Goal: Information Seeking & Learning: Learn about a topic

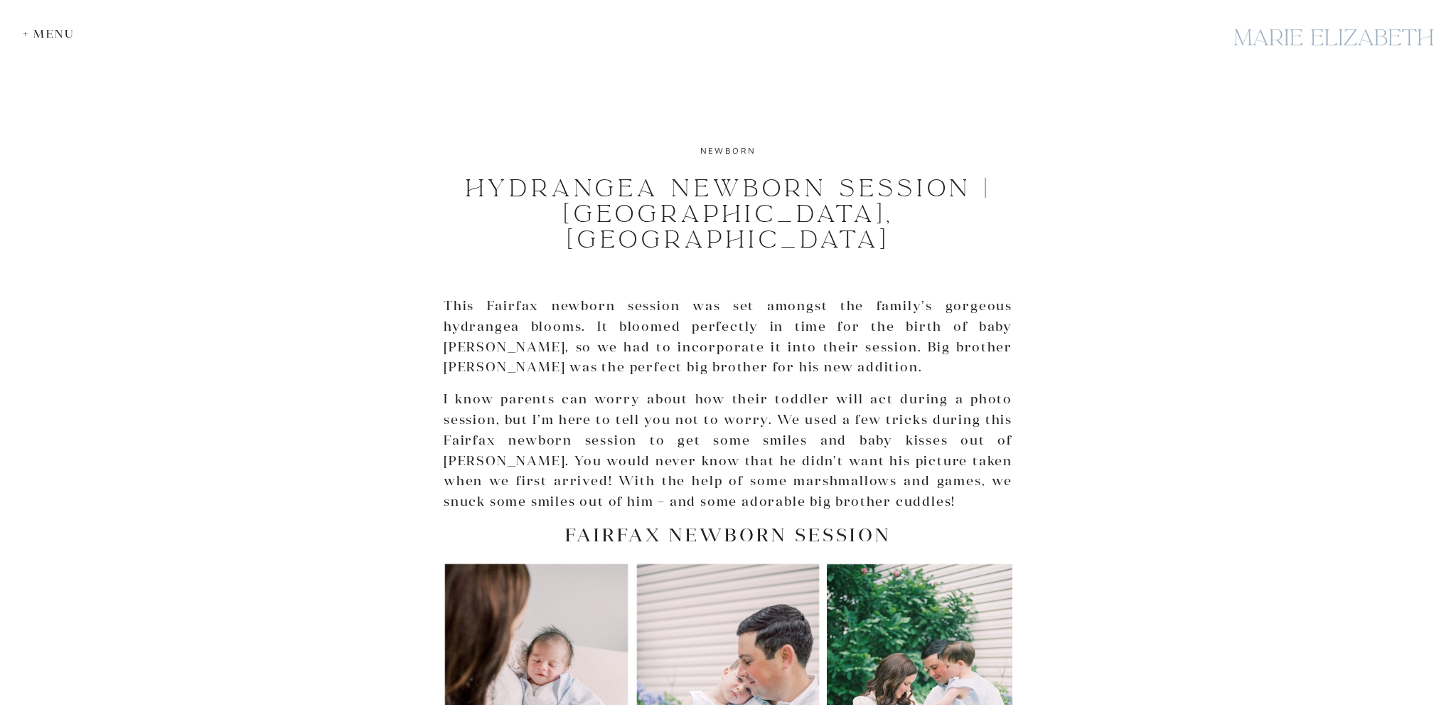
click at [46, 33] on div "+ Menu" at bounding box center [52, 34] width 59 height 14
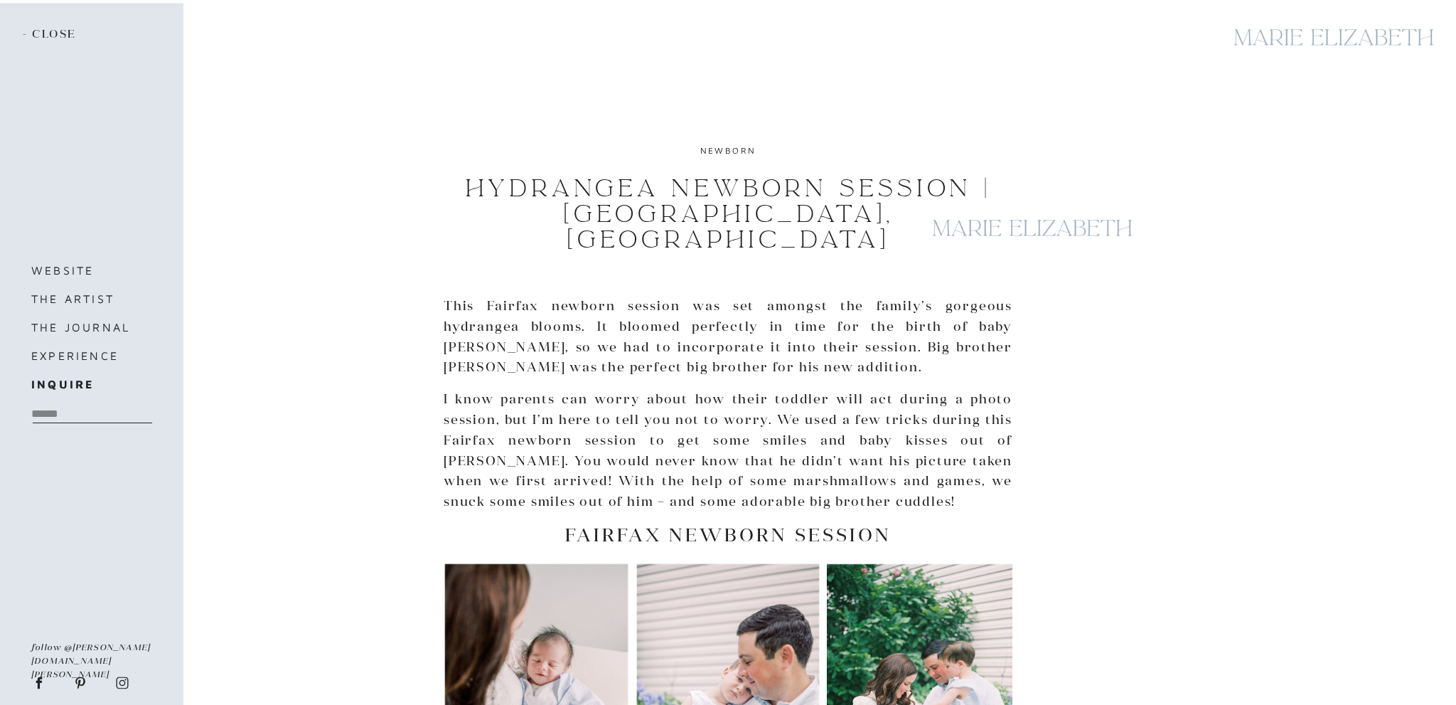
click at [1273, 42] on div at bounding box center [1333, 37] width 213 height 52
click at [1389, 36] on div at bounding box center [1333, 37] width 213 height 52
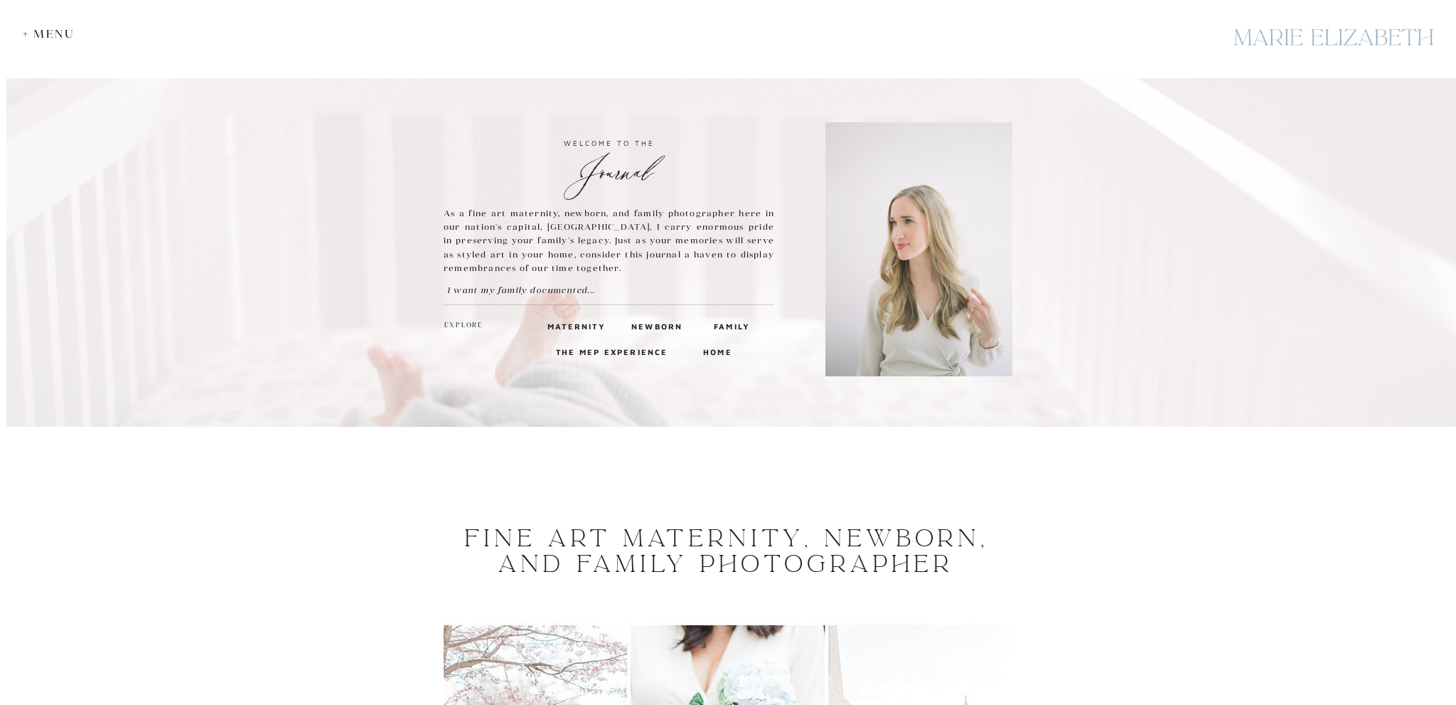
click at [653, 327] on h3 "Newborn" at bounding box center [655, 325] width 48 height 13
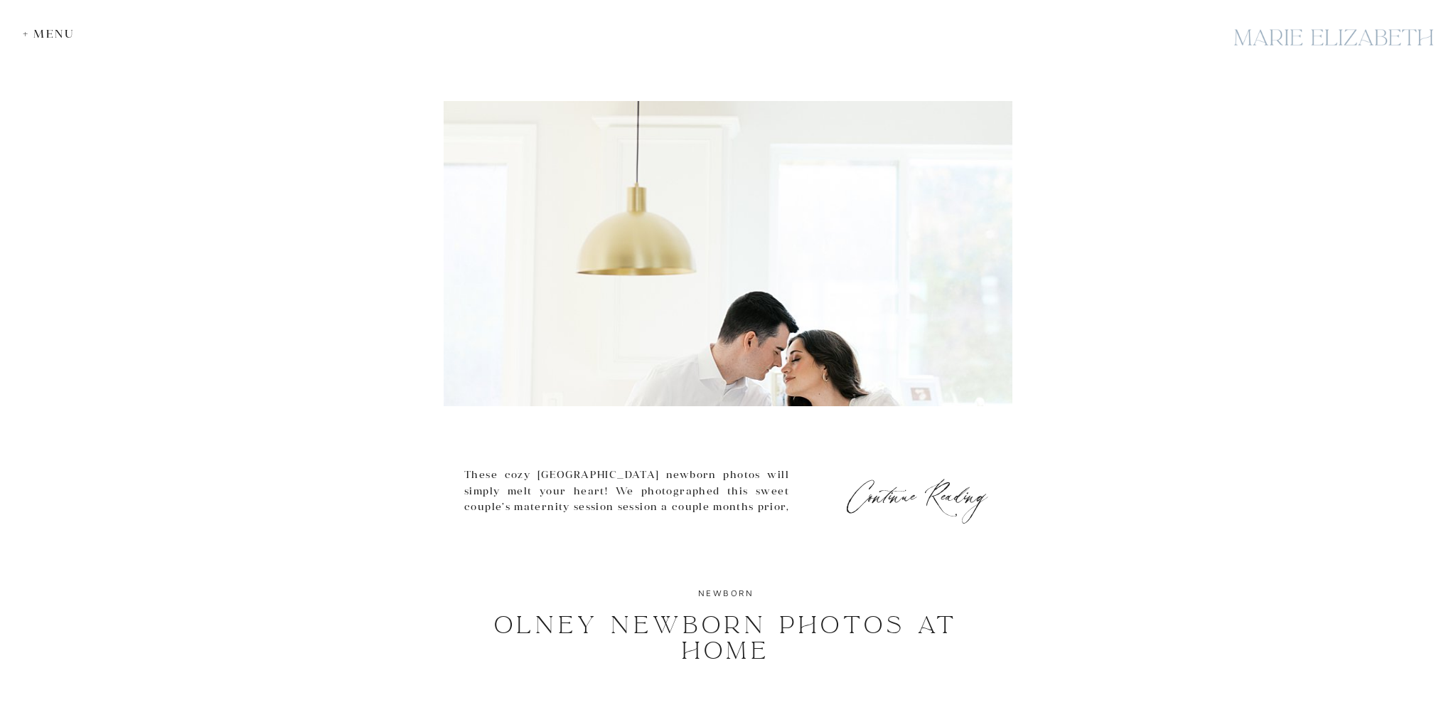
scroll to position [1726, 0]
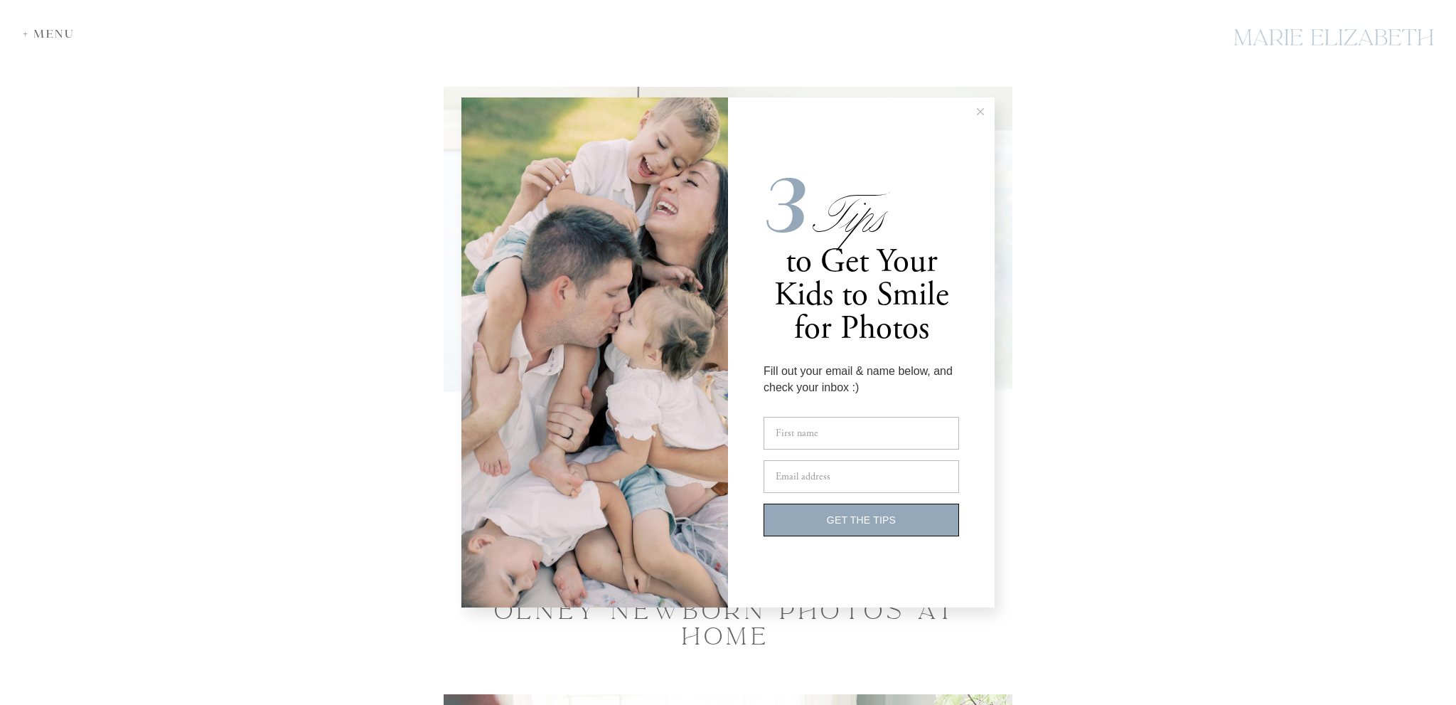
click at [984, 117] on button at bounding box center [980, 111] width 28 height 28
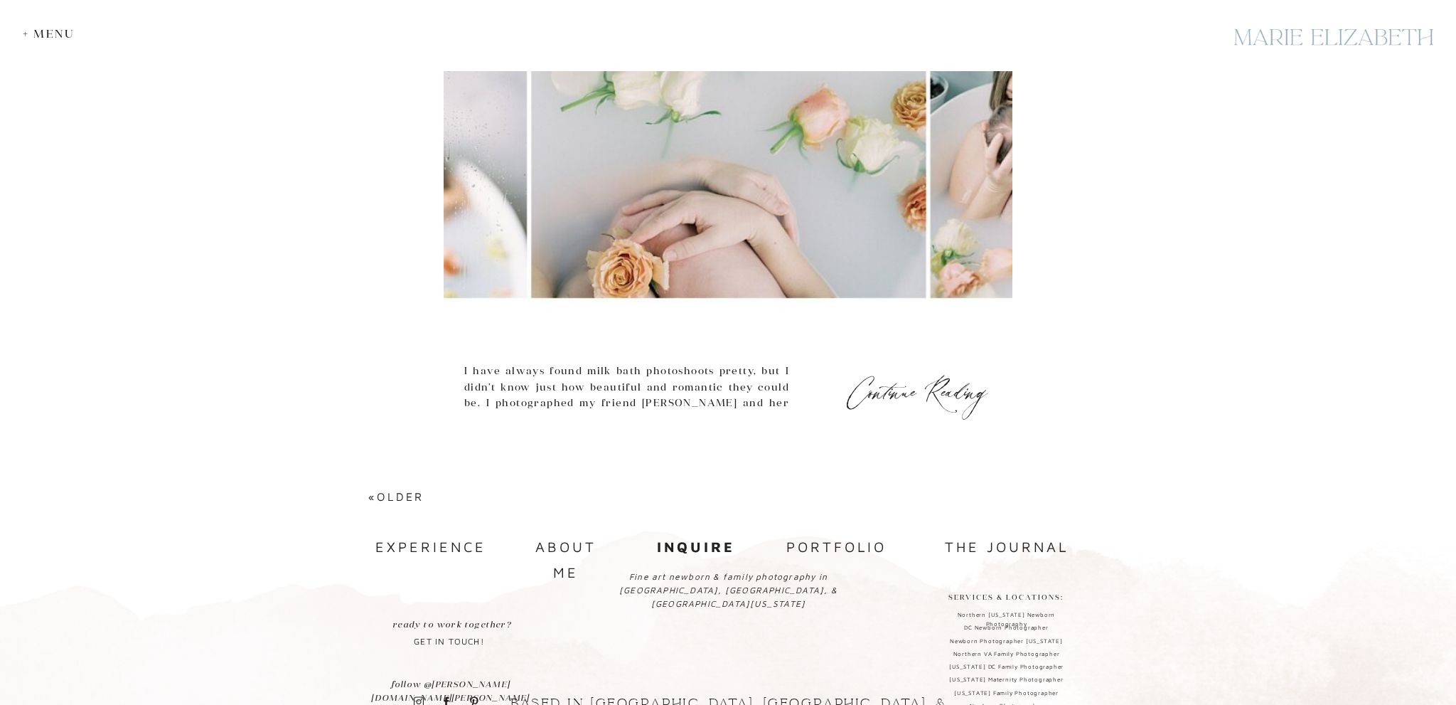
scroll to position [6191, 0]
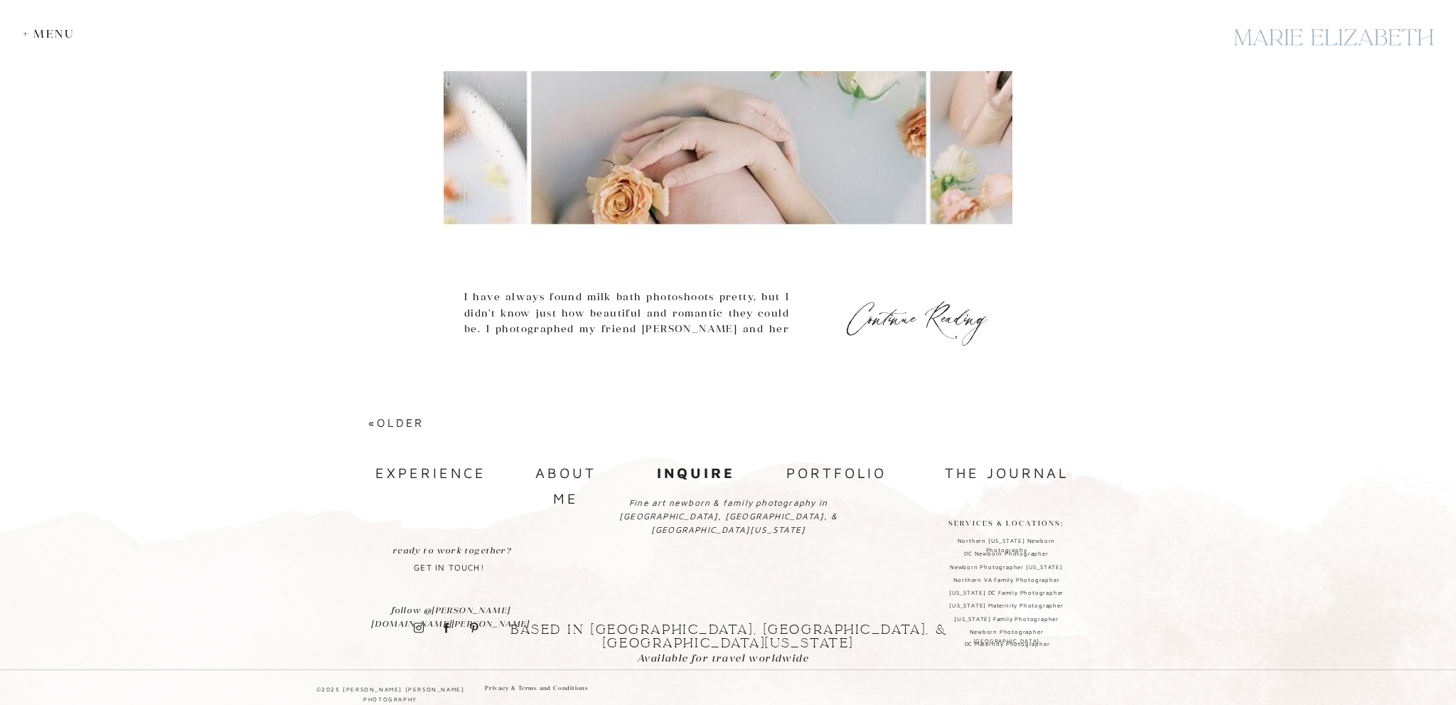
click at [458, 478] on nav "experience" at bounding box center [428, 473] width 107 height 26
